Goal: Task Accomplishment & Management: Use online tool/utility

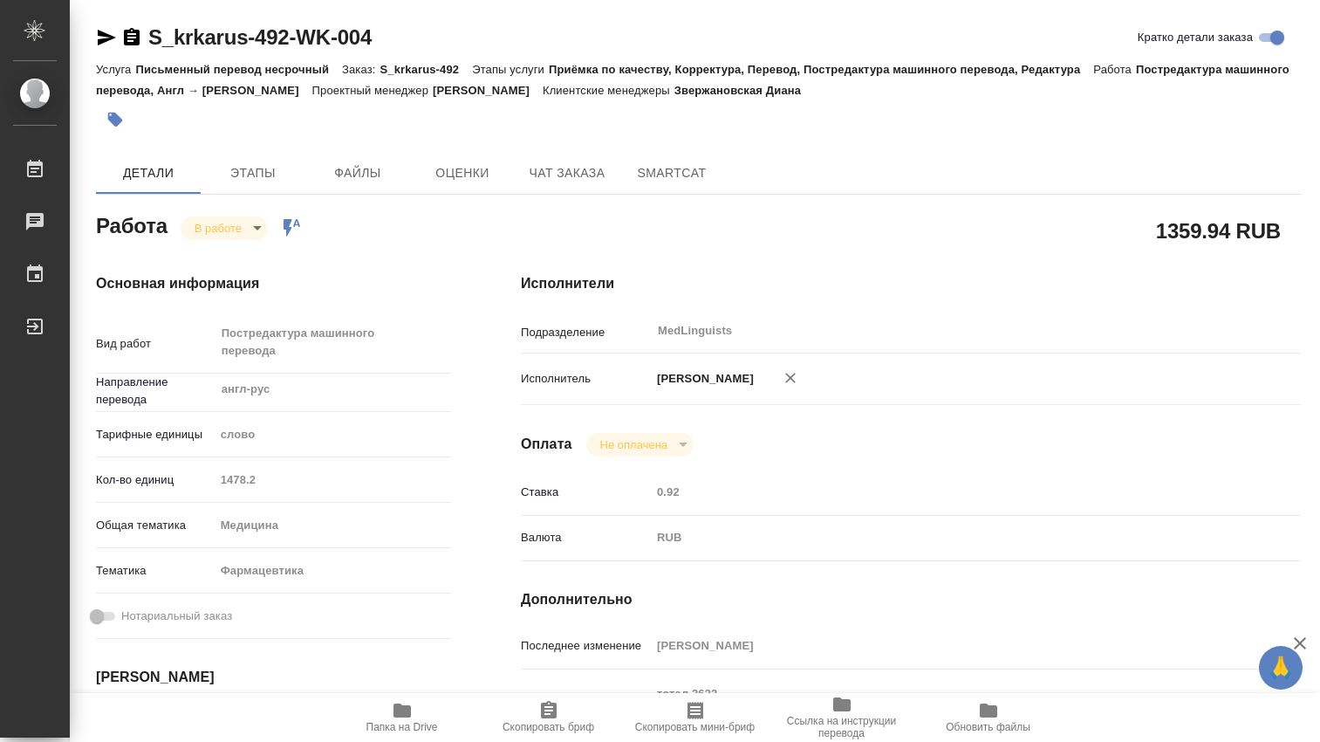
scroll to position [291, 0]
type textarea "x"
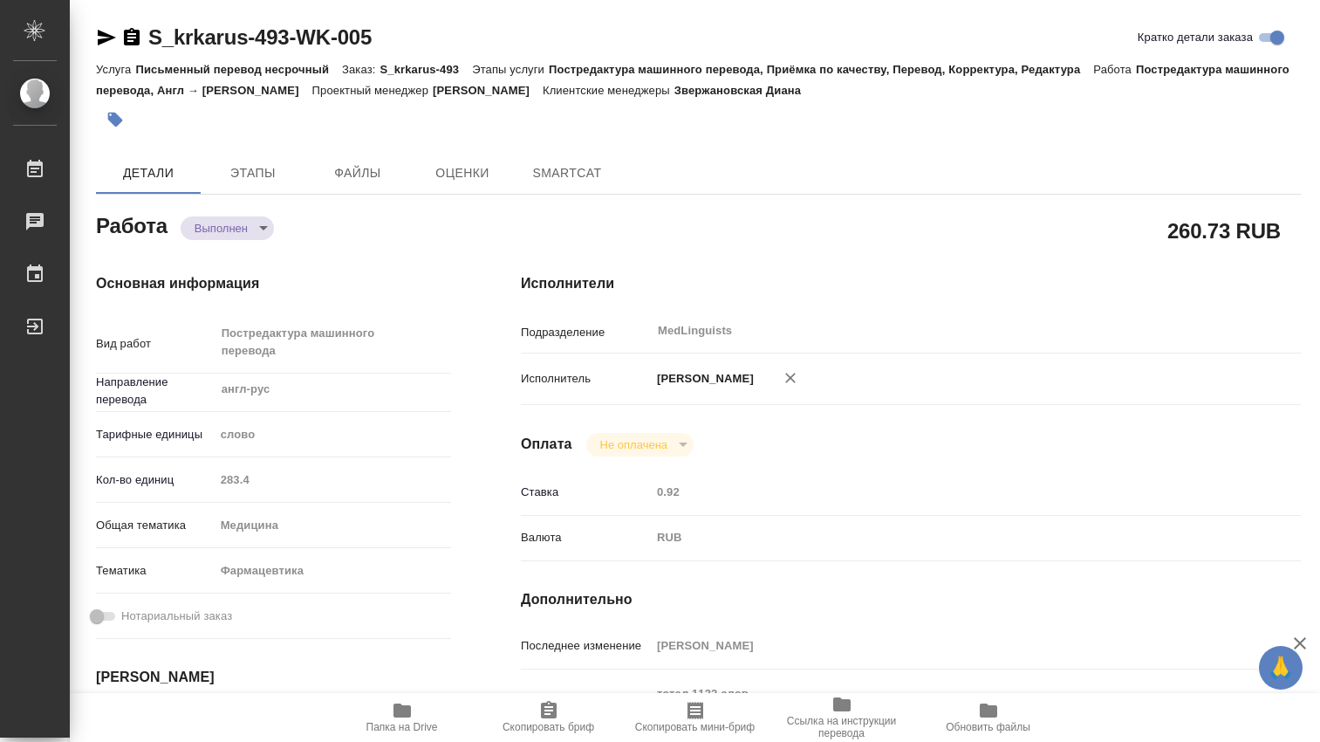
type textarea "x"
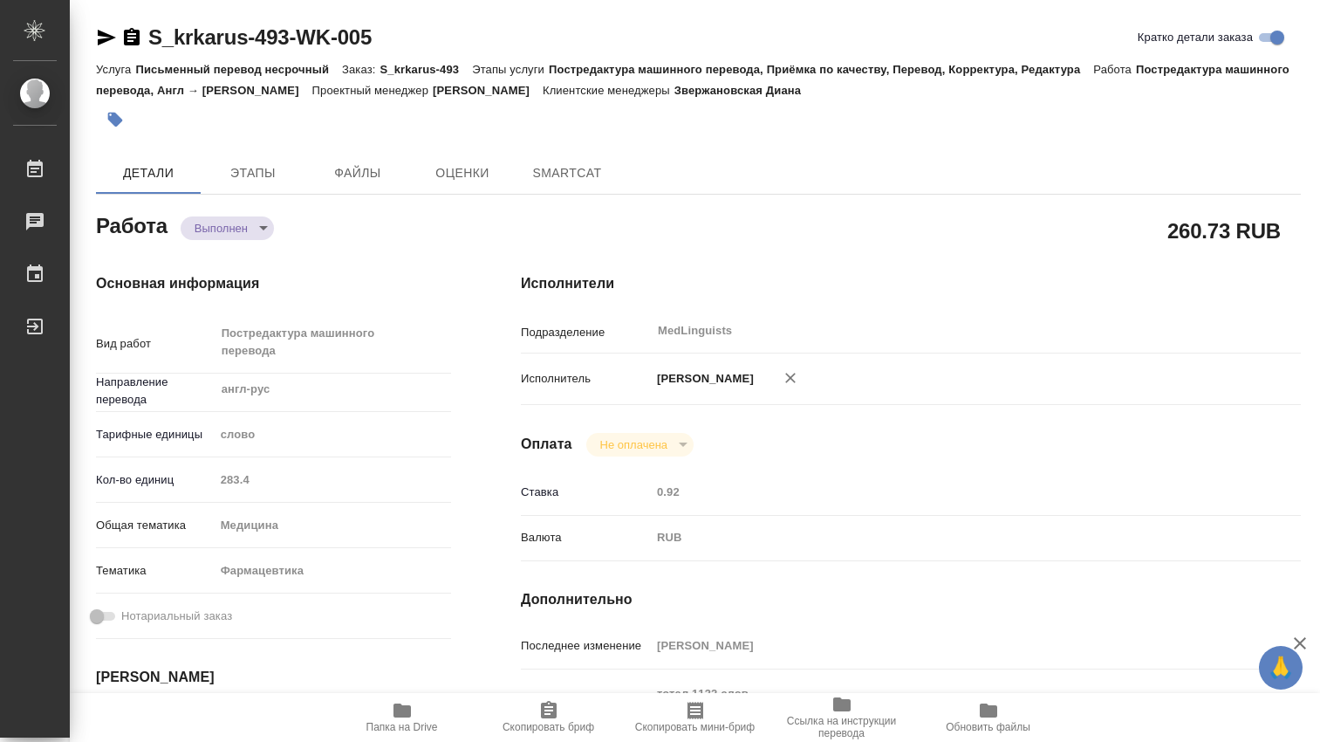
type textarea "x"
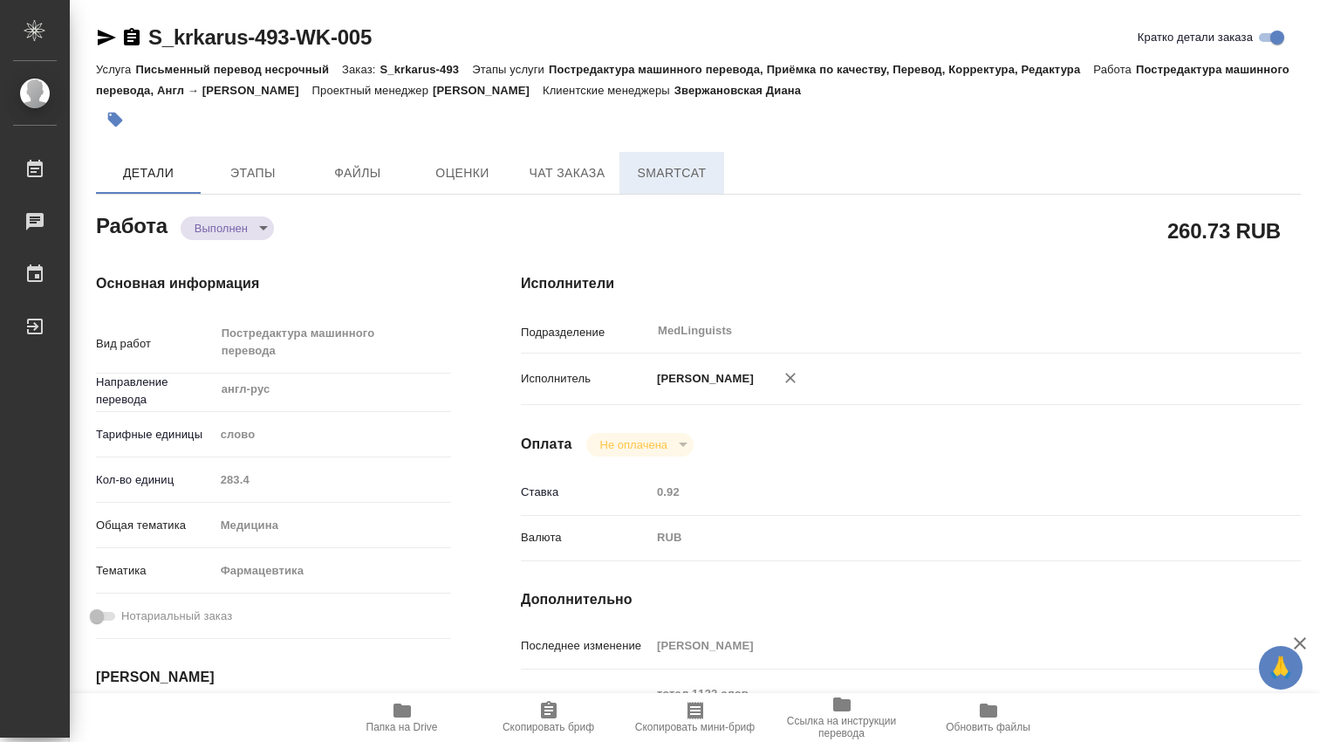
type textarea "x"
click at [698, 175] on span "SmartCat" at bounding box center [672, 173] width 84 height 22
type textarea "x"
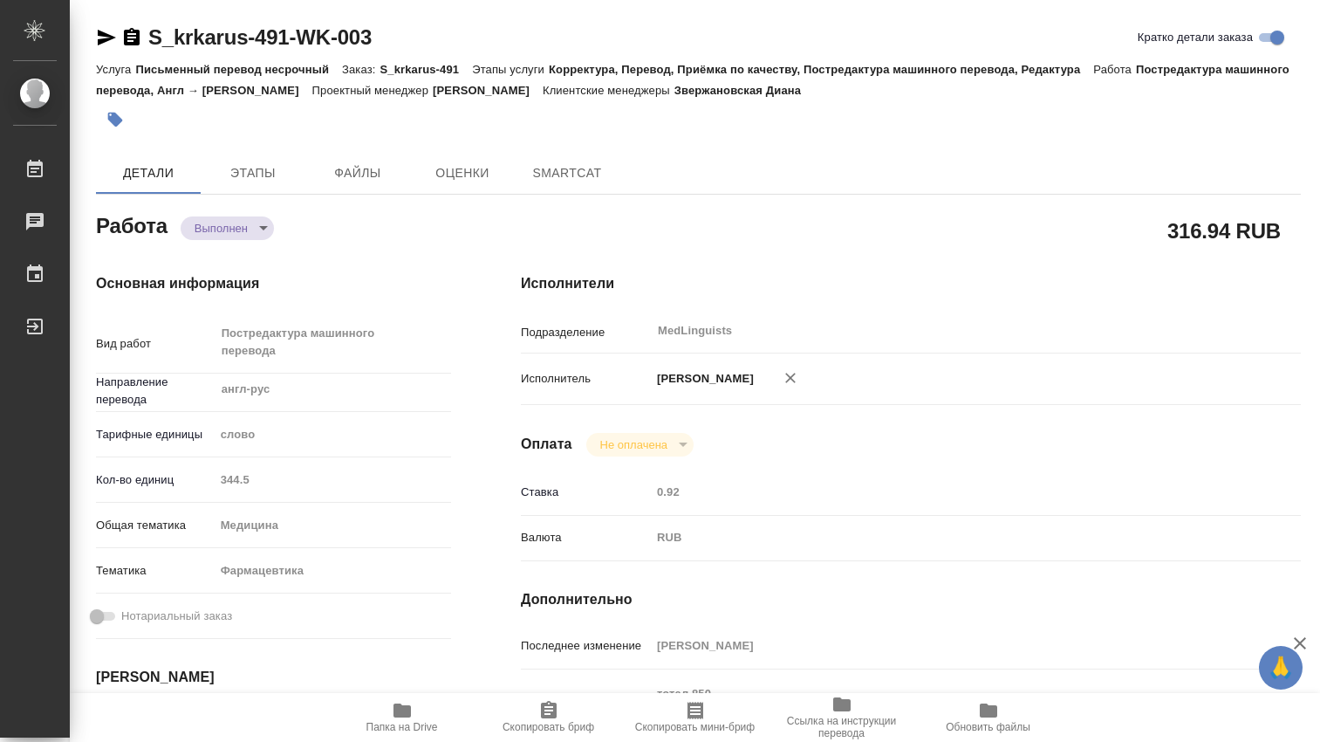
type textarea "x"
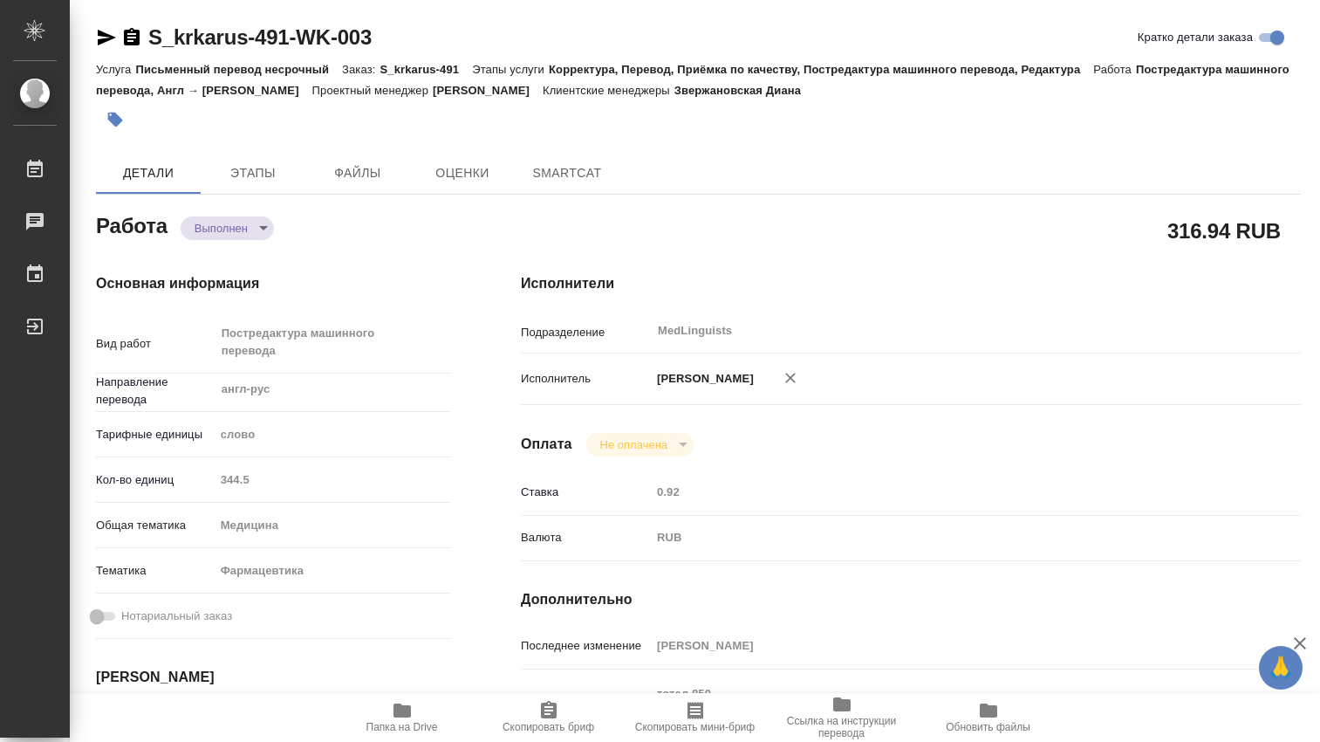
type textarea "x"
click at [660, 175] on span "SmartCat" at bounding box center [672, 173] width 84 height 22
